Goal: Task Accomplishment & Management: Use online tool/utility

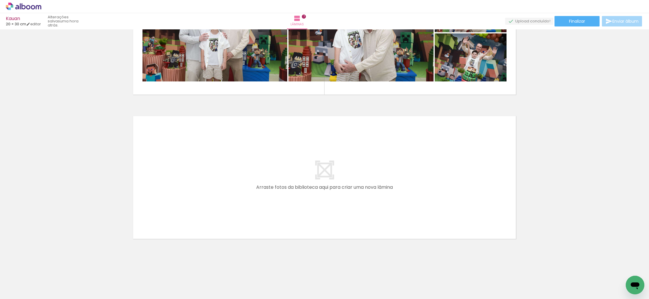
scroll to position [942, 0]
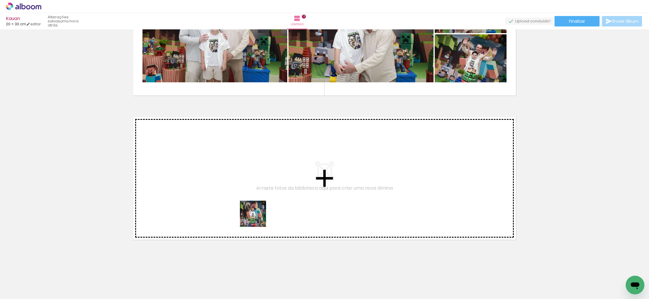
drag, startPoint x: 253, startPoint y: 281, endPoint x: 303, endPoint y: 285, distance: 50.5
click at [257, 205] on quentale-workspace at bounding box center [324, 149] width 649 height 299
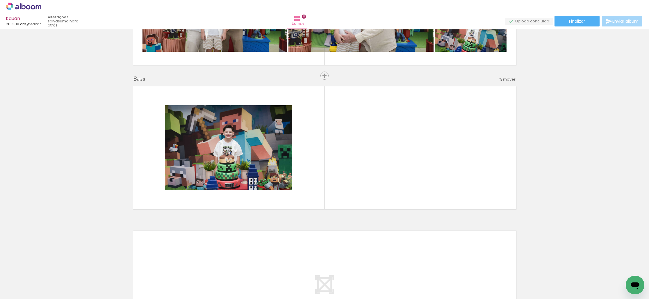
scroll to position [974, 0]
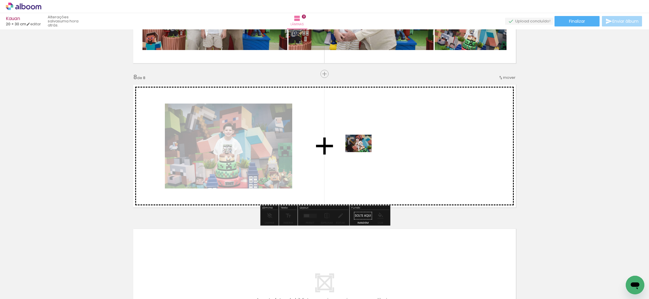
drag, startPoint x: 315, startPoint y: 281, endPoint x: 363, endPoint y: 152, distance: 137.9
click at [363, 152] on quentale-workspace at bounding box center [324, 149] width 649 height 299
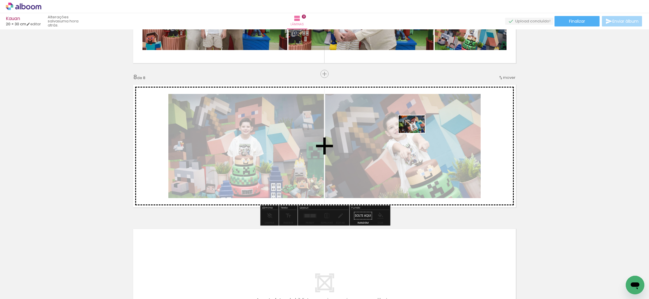
drag, startPoint x: 349, startPoint y: 283, endPoint x: 425, endPoint y: 176, distance: 130.7
click at [419, 130] on quentale-workspace at bounding box center [324, 149] width 649 height 299
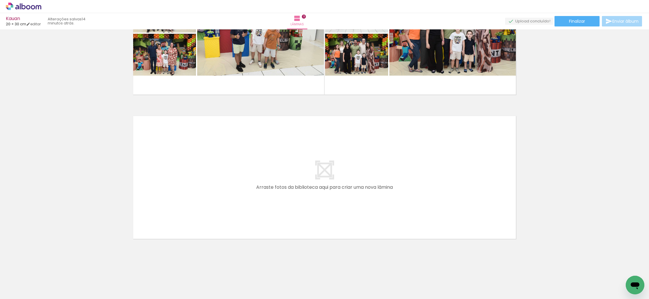
scroll to position [0, 1039]
